Goal: Information Seeking & Learning: Learn about a topic

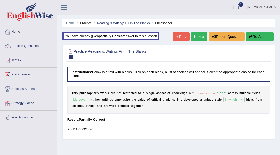
select select "constrain"
select select "Moreover"
select select "in which"
click at [39, 44] on link "Practice Questions" at bounding box center [28, 45] width 57 height 13
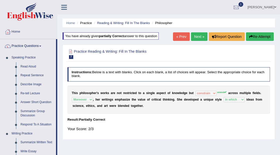
click at [32, 124] on link "Respond To A Situation" at bounding box center [37, 124] width 38 height 9
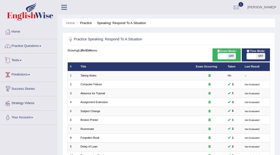
click at [22, 59] on link "Tests" at bounding box center [28, 59] width 57 height 13
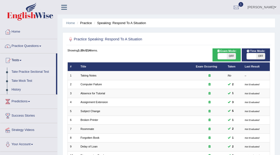
click at [22, 72] on link "Take Practice Sectional Test" at bounding box center [32, 71] width 47 height 9
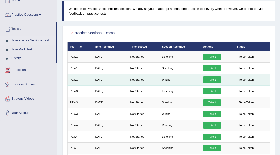
click at [214, 80] on link "Take it" at bounding box center [212, 79] width 18 height 7
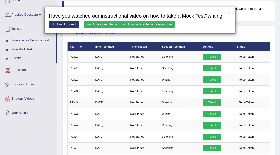
click at [140, 28] on link "Yes, I have seen that and want to undertake the mock exam now" at bounding box center [129, 24] width 91 height 7
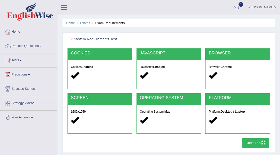
click at [257, 141] on button "Start Test" at bounding box center [255, 143] width 27 height 10
